Goal: Find specific page/section: Find specific page/section

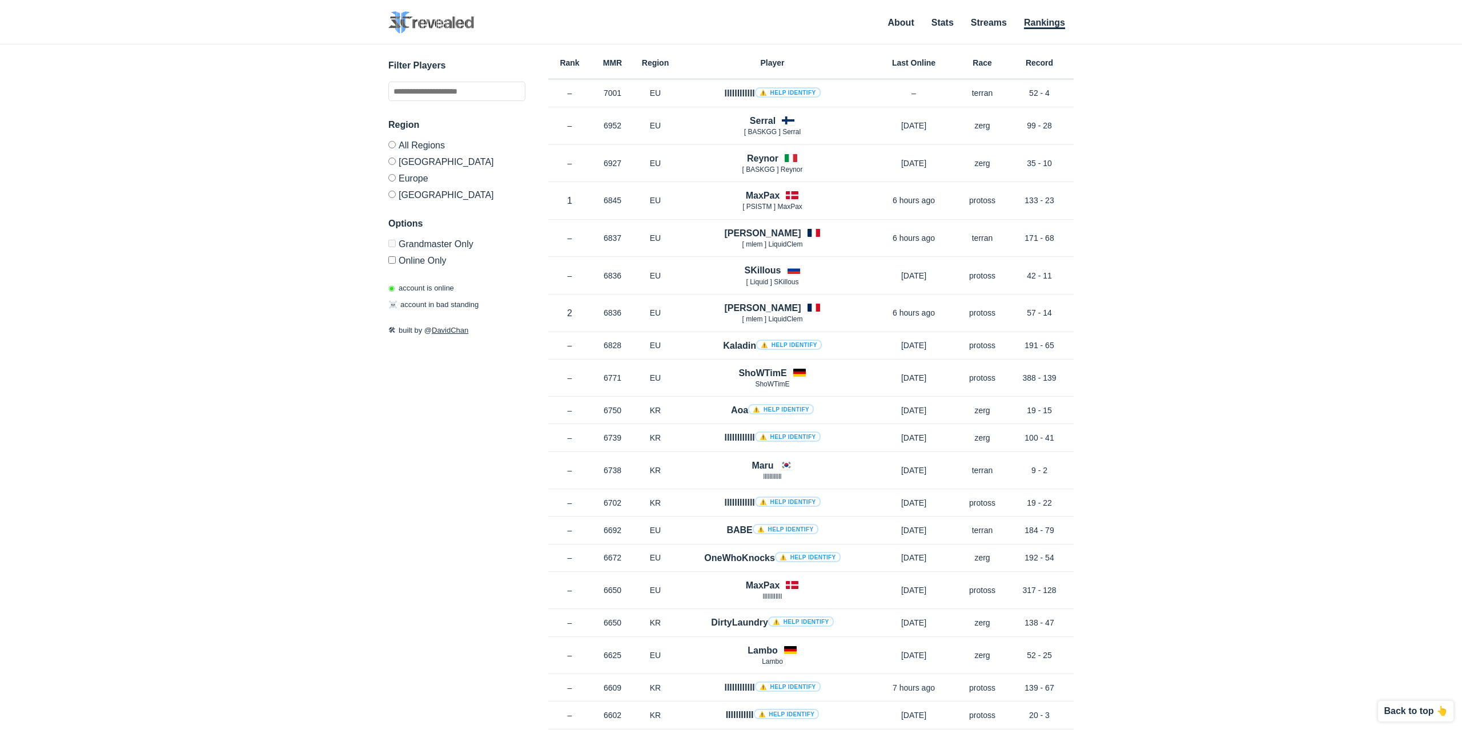
click at [396, 243] on label "Grandmaster Only" at bounding box center [456, 246] width 137 height 12
click at [396, 243] on label "Grandmaster Only" at bounding box center [452, 246] width 137 height 12
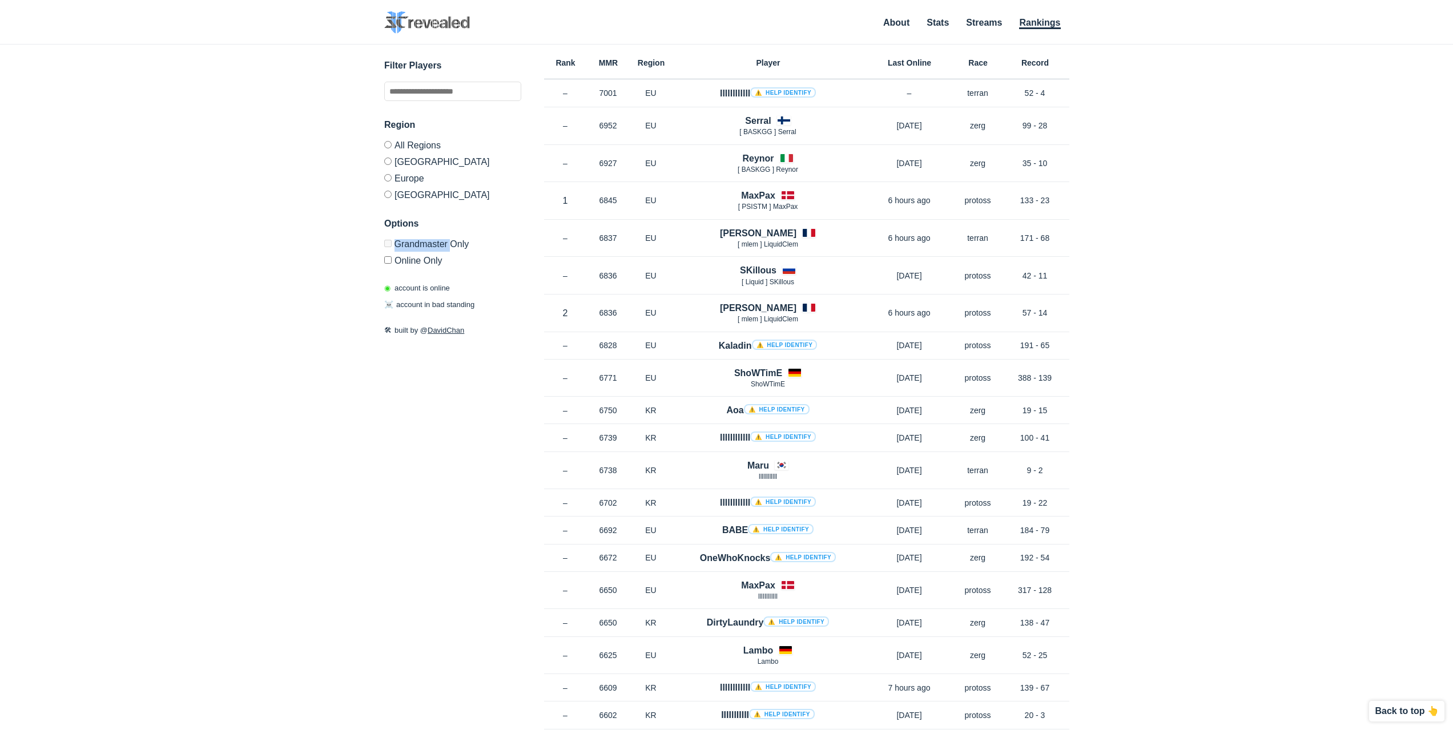
click at [396, 243] on label "Grandmaster Only" at bounding box center [452, 246] width 137 height 12
click at [342, 240] on div "✕ Filter Players Region All Regions [GEOGRAPHIC_DATA] [GEOGRAPHIC_DATA] [GEOGRA…" at bounding box center [726, 373] width 1430 height 657
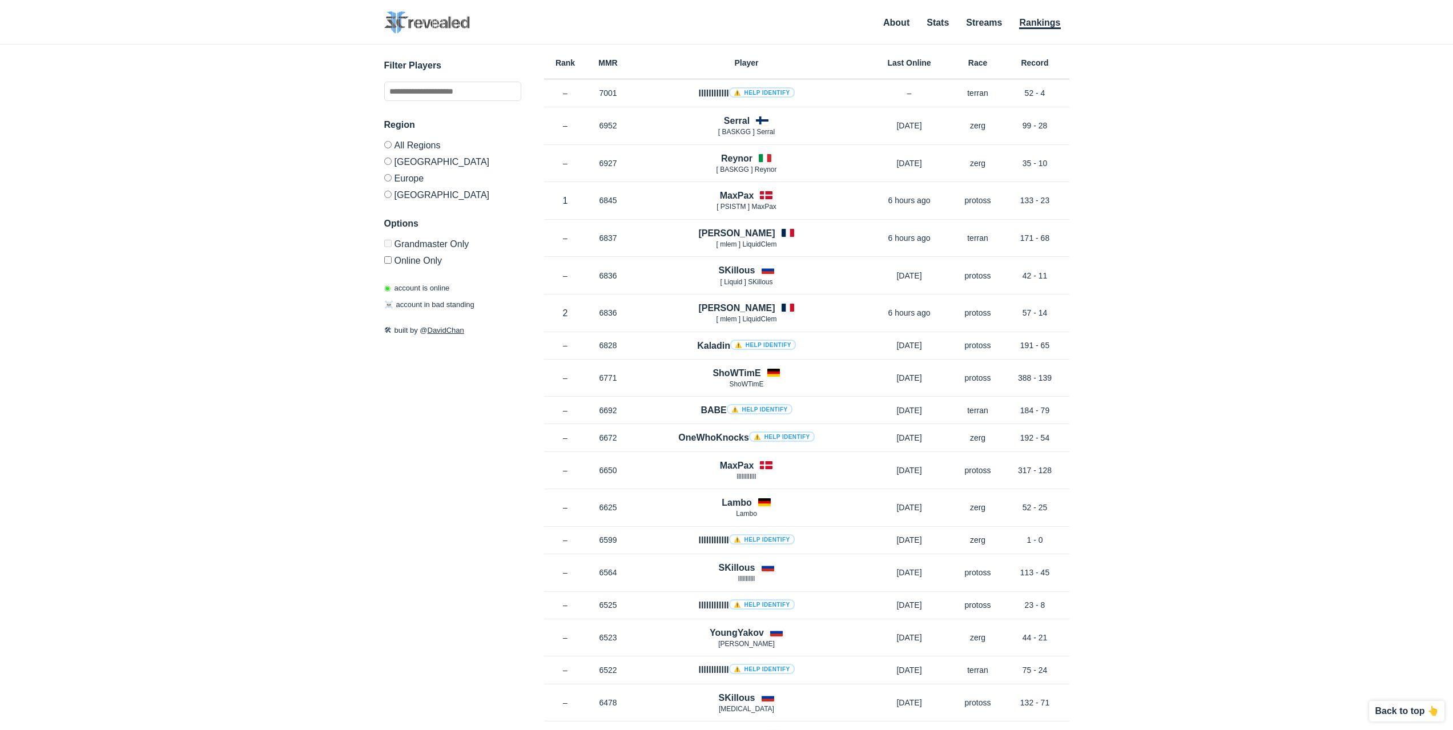
click at [439, 244] on label "Grandmaster Only" at bounding box center [452, 246] width 137 height 12
click at [239, 276] on div "✕ Filter Players Region All Regions [GEOGRAPHIC_DATA] [GEOGRAPHIC_DATA] [GEOGRA…" at bounding box center [726, 373] width 1430 height 657
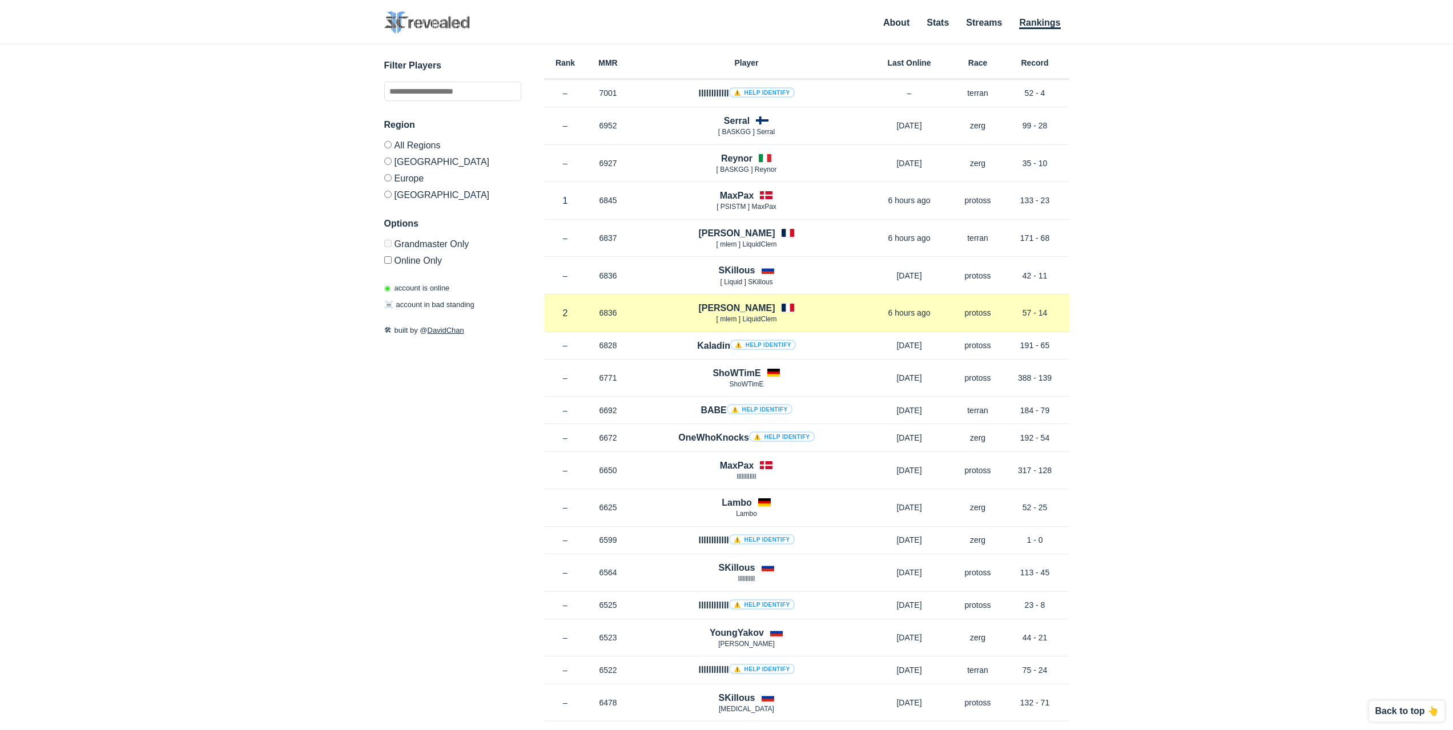
drag, startPoint x: 584, startPoint y: 316, endPoint x: 647, endPoint y: 311, distance: 63.5
click at [647, 311] on div "Rank 2 in [GEOGRAPHIC_DATA] MMR 6836 Region EU [PERSON_NAME] [ mlem ] LiquidCle…" at bounding box center [806, 314] width 525 height 38
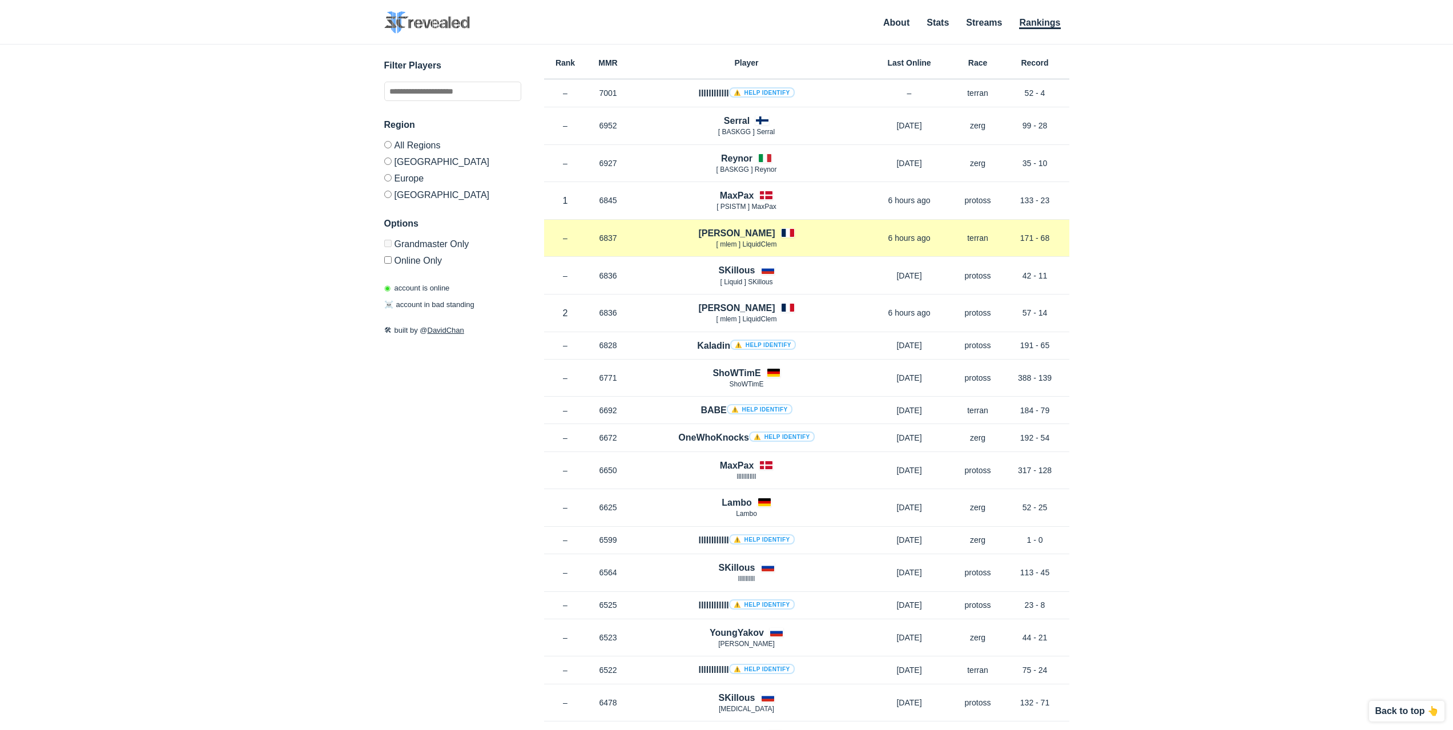
drag, startPoint x: 597, startPoint y: 238, endPoint x: 628, endPoint y: 244, distance: 30.9
click at [628, 244] on p "6837" at bounding box center [608, 237] width 43 height 11
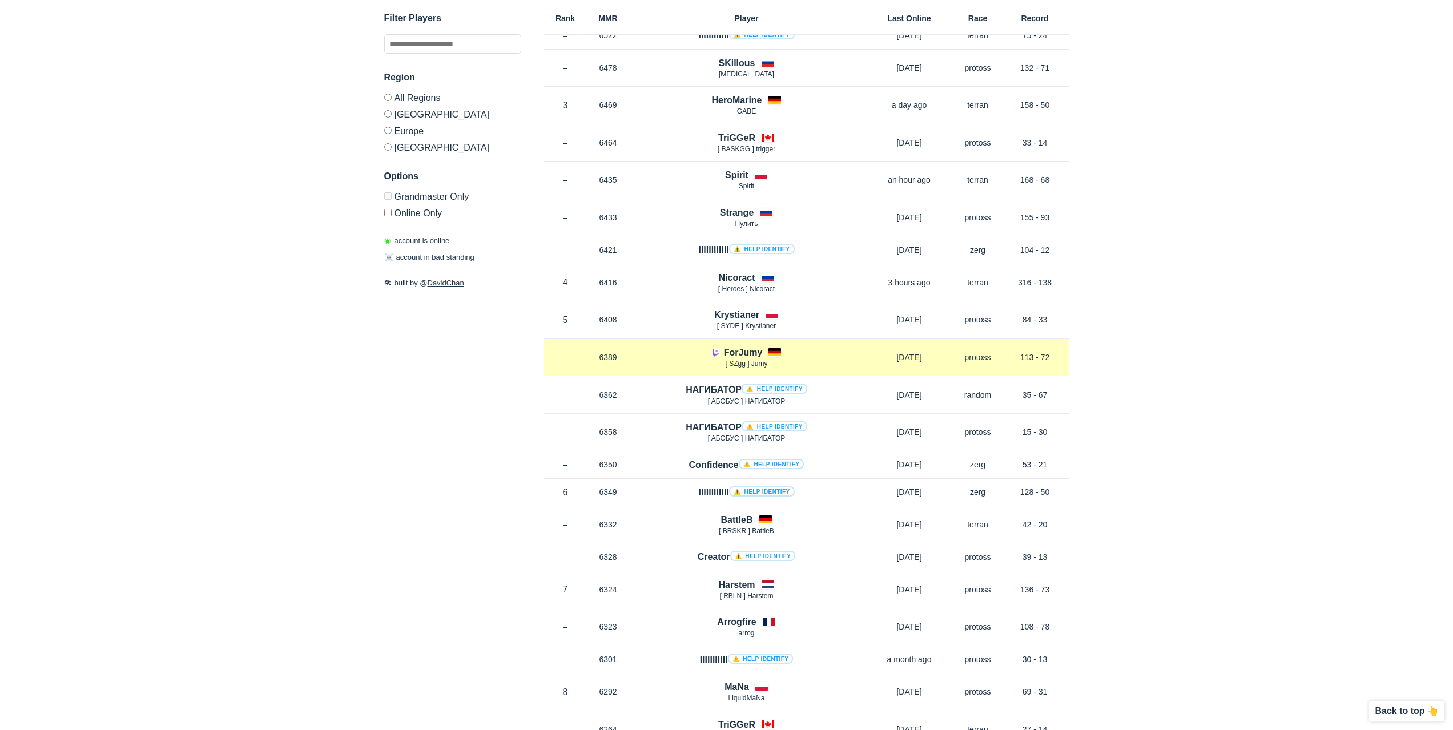
scroll to position [1085, 0]
